Goal: Task Accomplishment & Management: Manage account settings

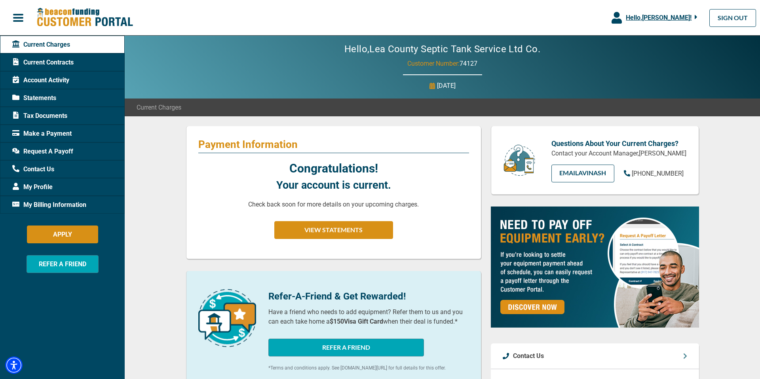
click at [55, 129] on span "Make a Payment" at bounding box center [41, 134] width 59 height 10
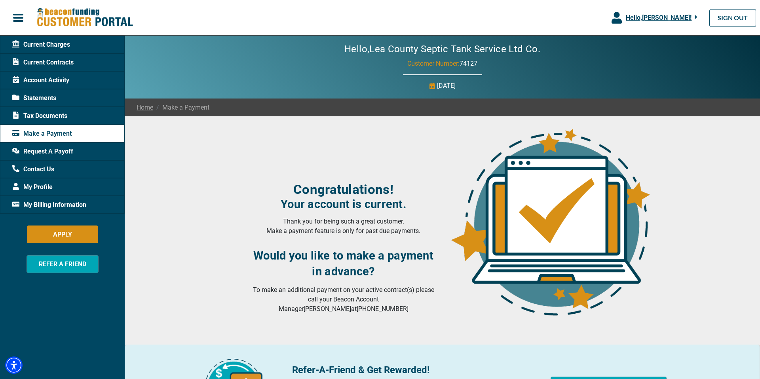
click at [54, 101] on span "Statements" at bounding box center [34, 98] width 44 height 10
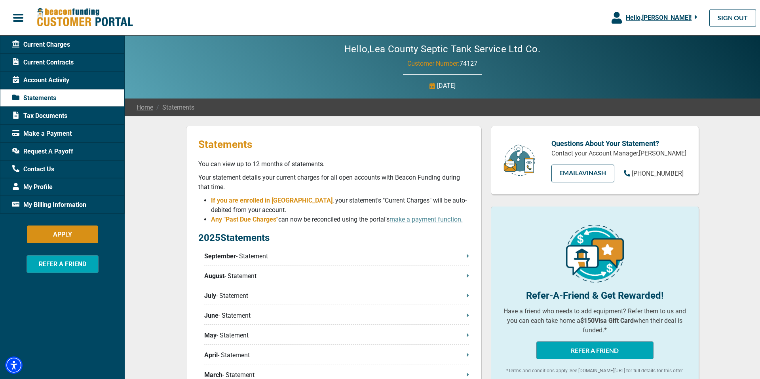
click at [265, 257] on p "September - Statement" at bounding box center [336, 257] width 265 height 10
click at [59, 62] on span "Current Contracts" at bounding box center [42, 63] width 61 height 10
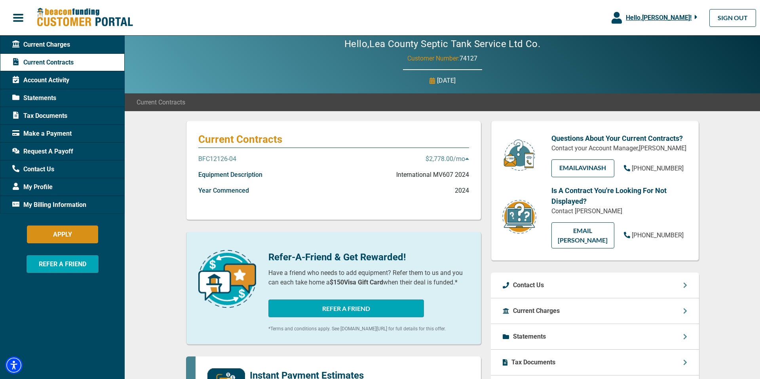
scroll to position [5, 0]
click at [45, 114] on span "Tax Documents" at bounding box center [39, 116] width 55 height 10
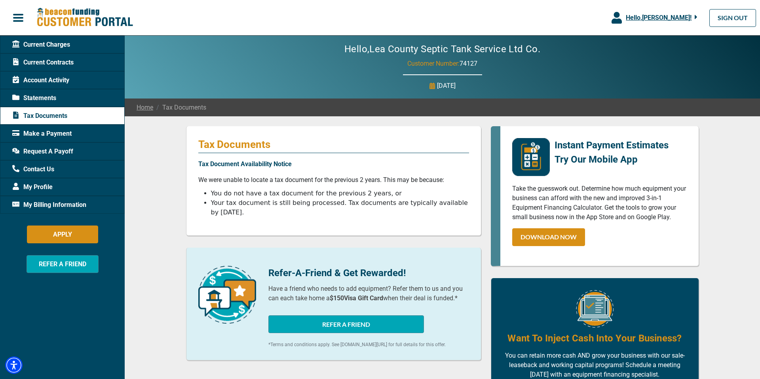
click at [54, 83] on span "Account Activity" at bounding box center [40, 81] width 57 height 10
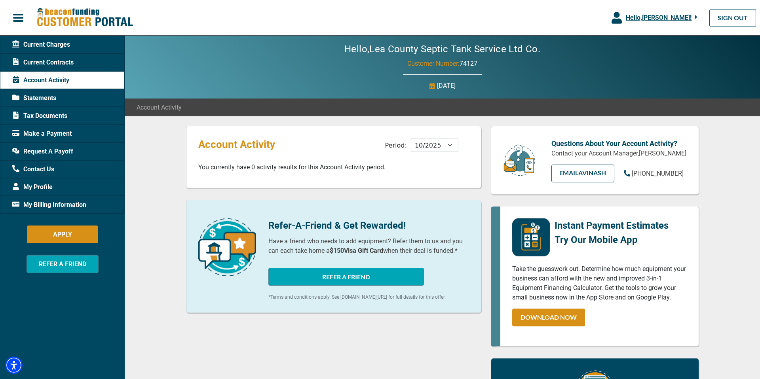
click at [45, 151] on span "Request A Payoff" at bounding box center [42, 152] width 61 height 10
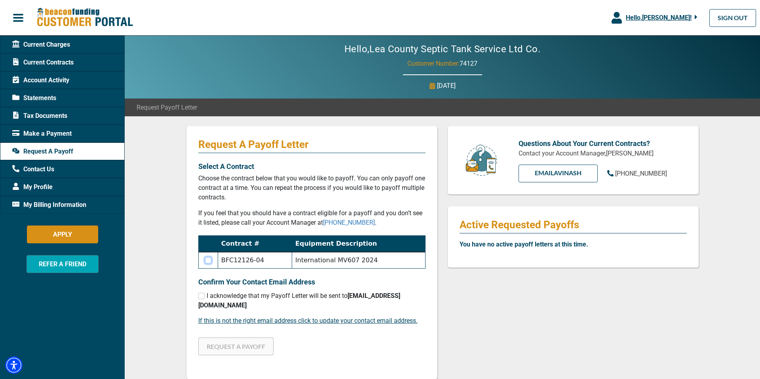
click at [207, 262] on input "checkbox" at bounding box center [208, 260] width 6 height 6
checkbox input "true"
click at [202, 297] on input "checkbox" at bounding box center [201, 296] width 6 height 6
checkbox input "true"
click at [246, 338] on button "REQUEST A PAYOFF" at bounding box center [235, 347] width 75 height 18
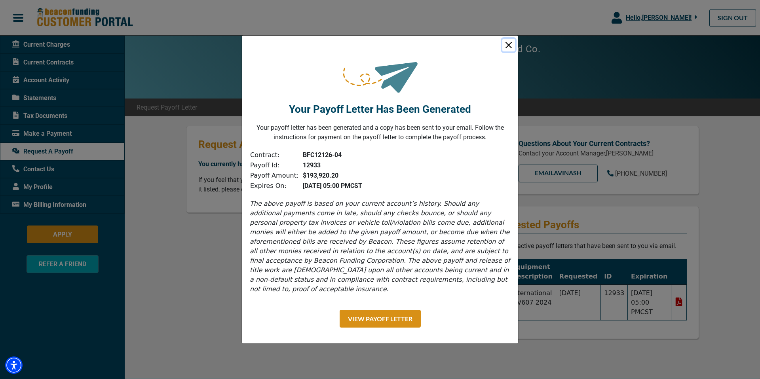
click at [508, 50] on button "Close" at bounding box center [508, 45] width 13 height 13
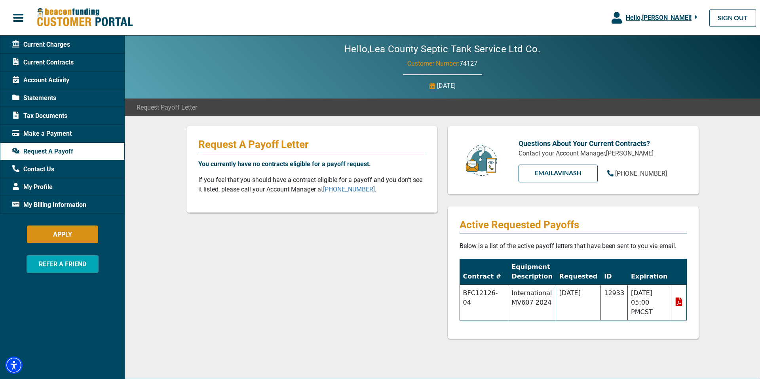
click at [678, 302] on icon at bounding box center [678, 302] width 7 height 9
